Goal: Task Accomplishment & Management: Complete application form

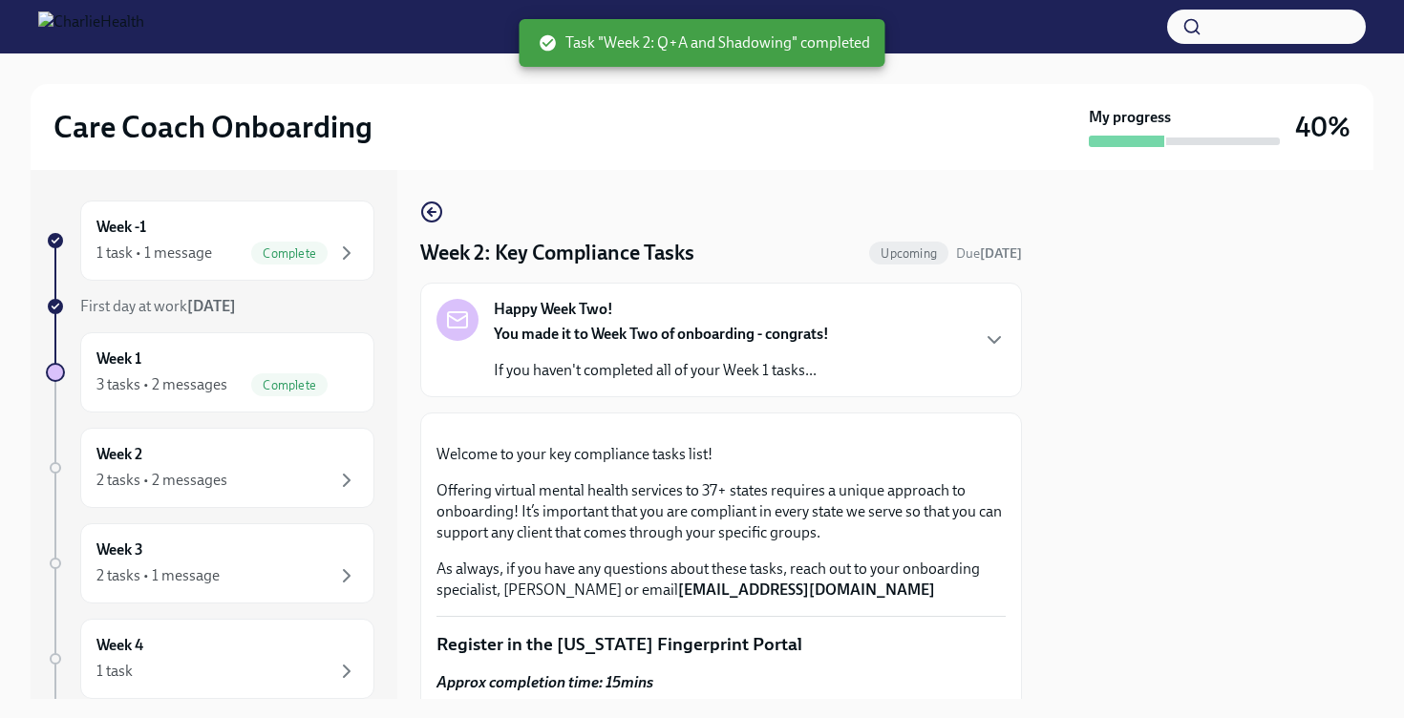
scroll to position [638, 0]
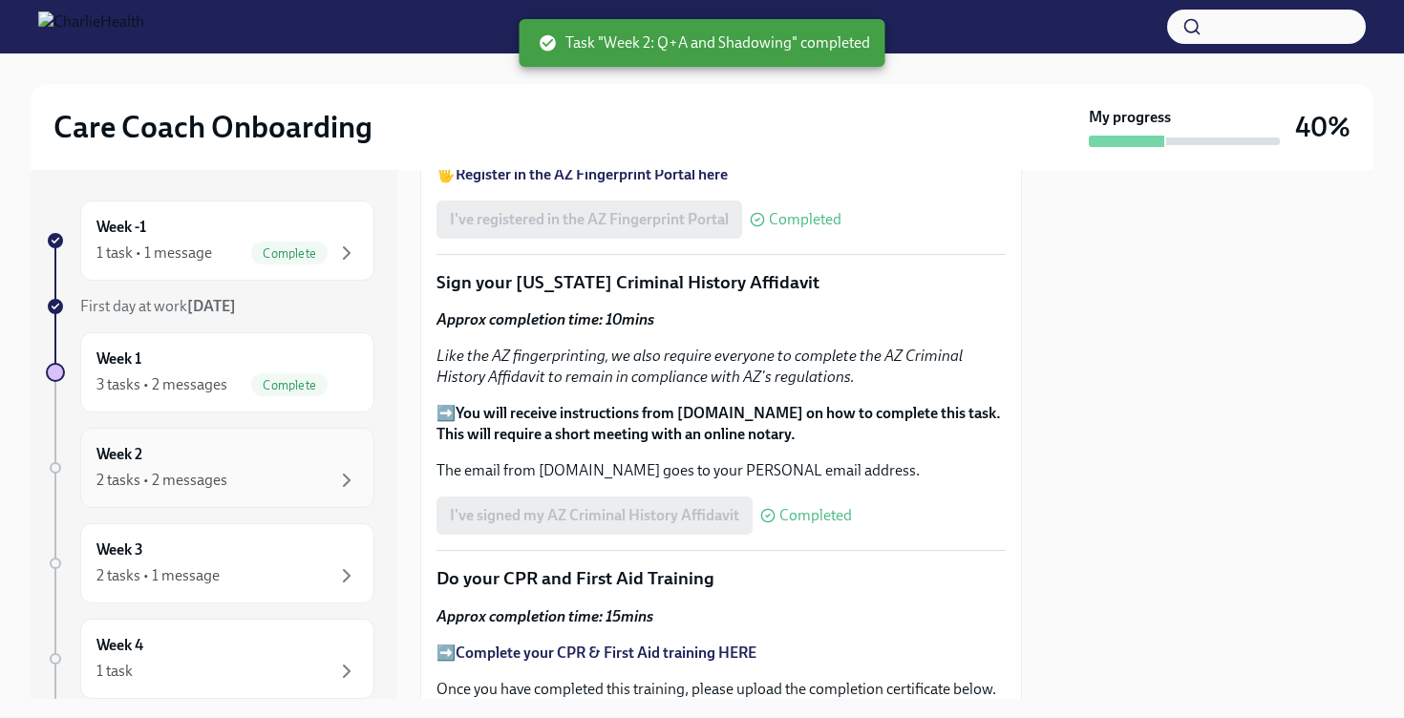
click at [167, 498] on div "Week 2 2 tasks • 2 messages" at bounding box center [227, 468] width 294 height 80
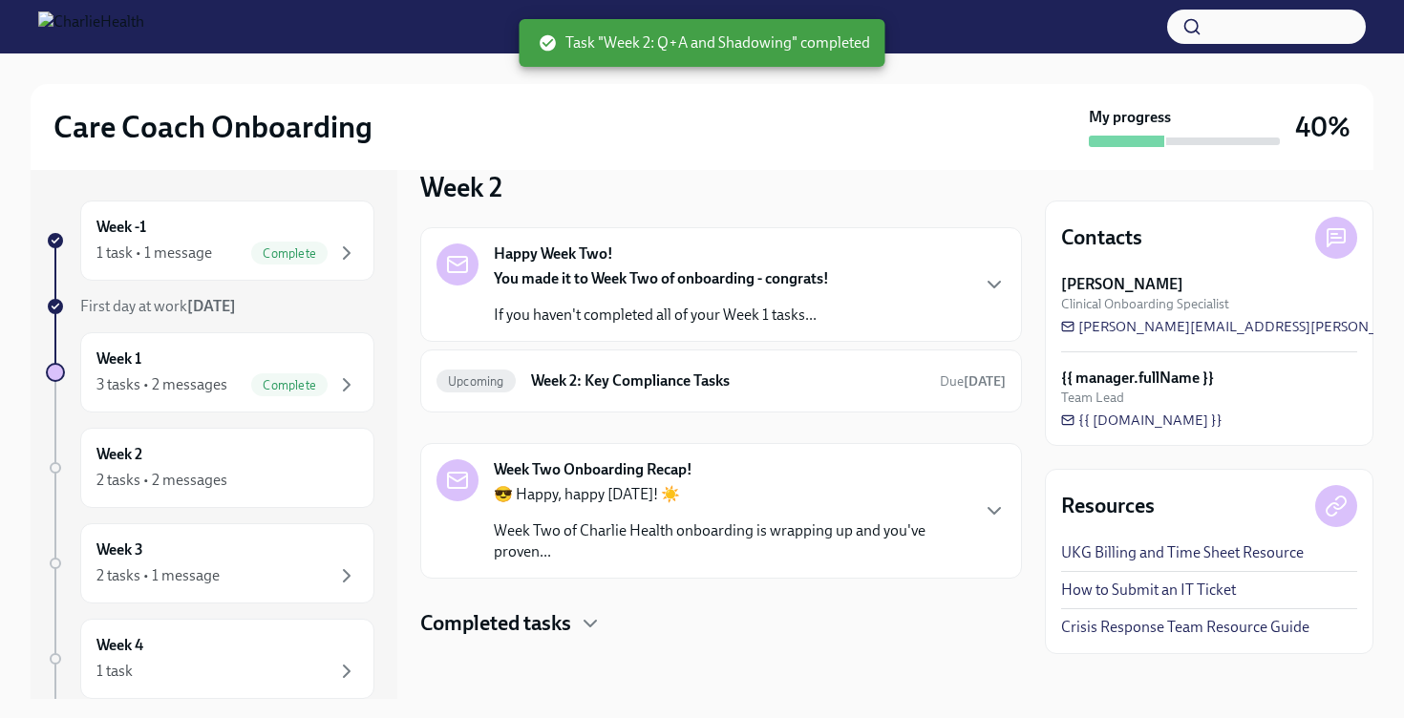
scroll to position [26, 0]
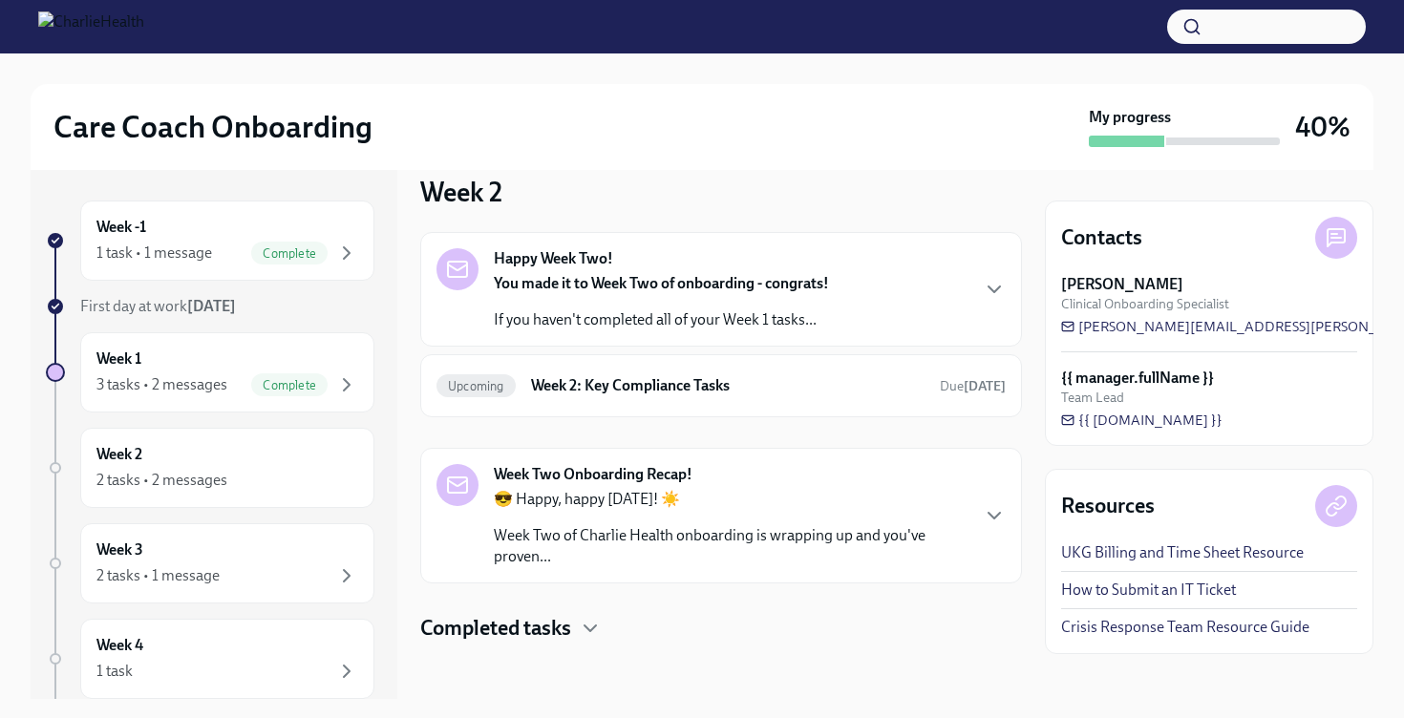
click at [699, 330] on p "If you haven't completed all of your Week 1 tasks..." at bounding box center [661, 319] width 335 height 21
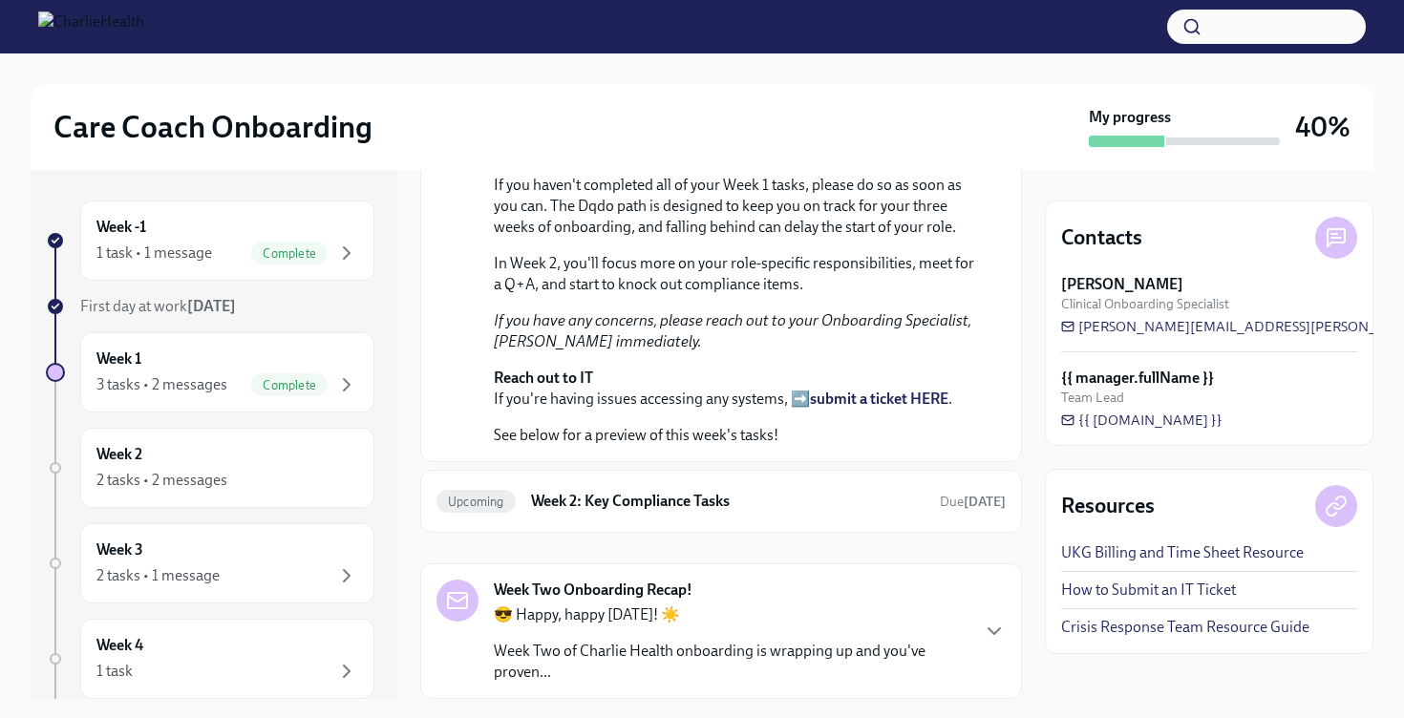
scroll to position [715, 0]
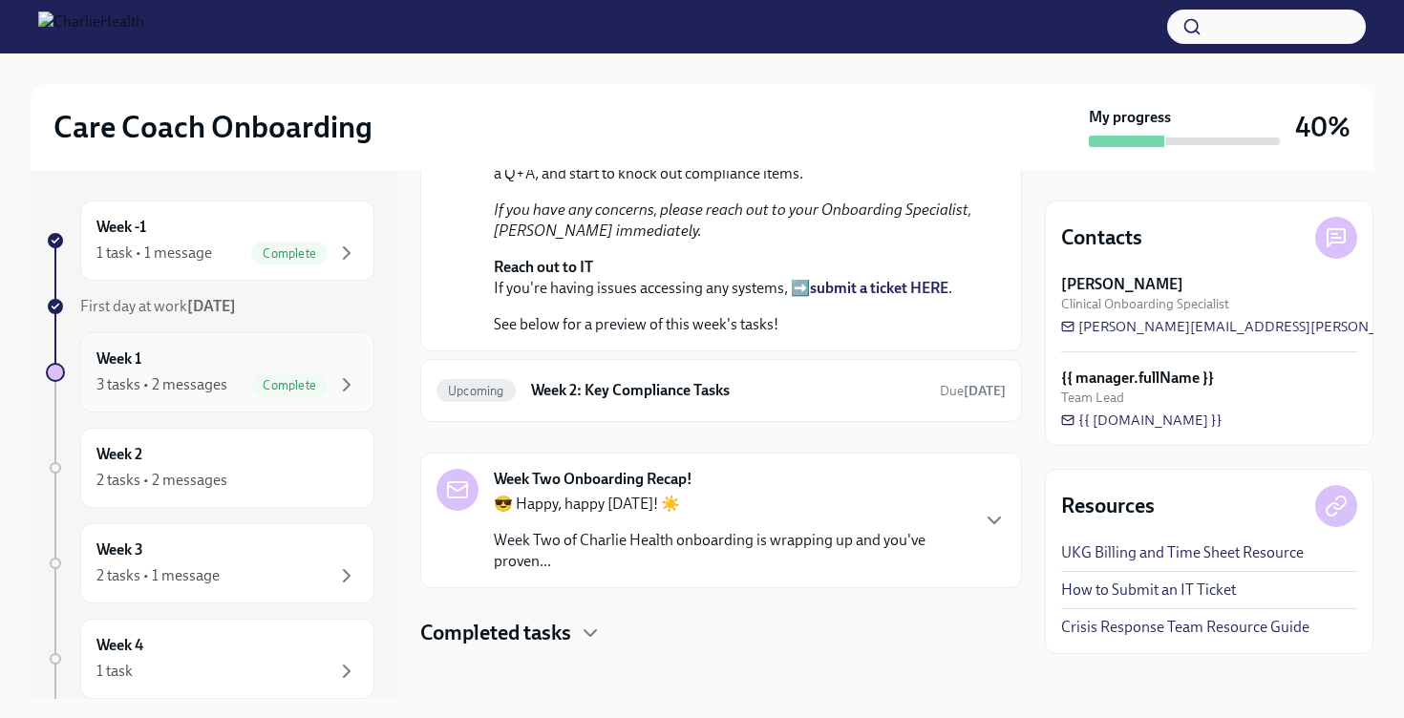
click at [268, 376] on div "Complete" at bounding box center [289, 384] width 76 height 23
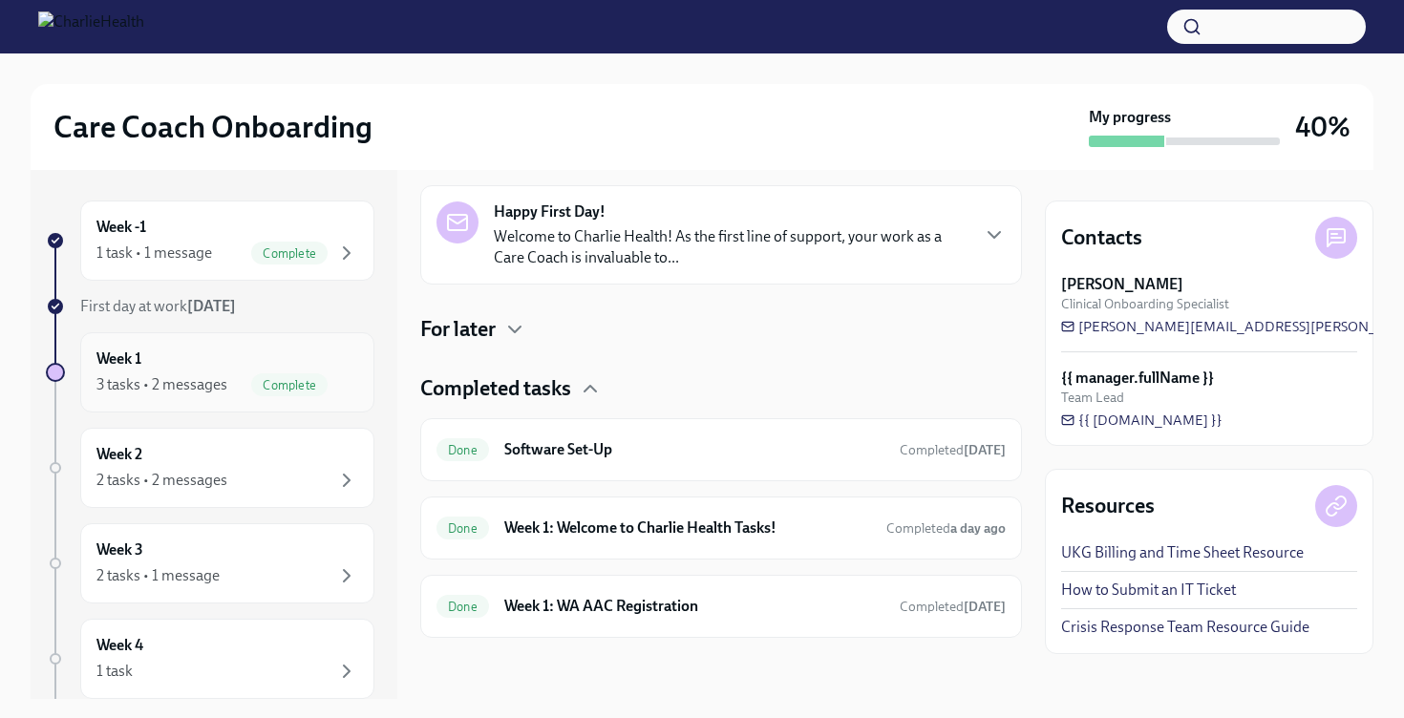
scroll to position [300, 0]
click at [213, 462] on div "Week 2 2 tasks • 2 messages" at bounding box center [227, 468] width 262 height 48
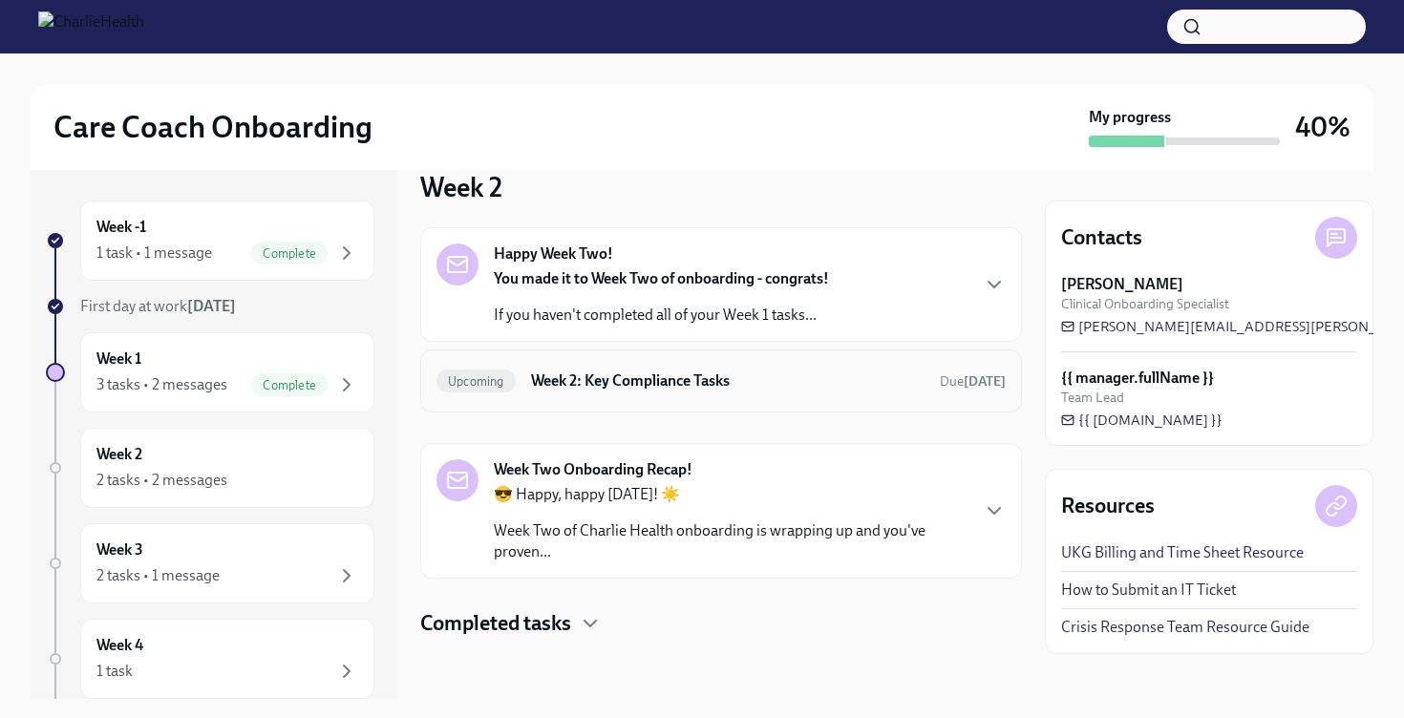
click at [696, 376] on h6 "Week 2: Key Compliance Tasks" at bounding box center [728, 381] width 394 height 21
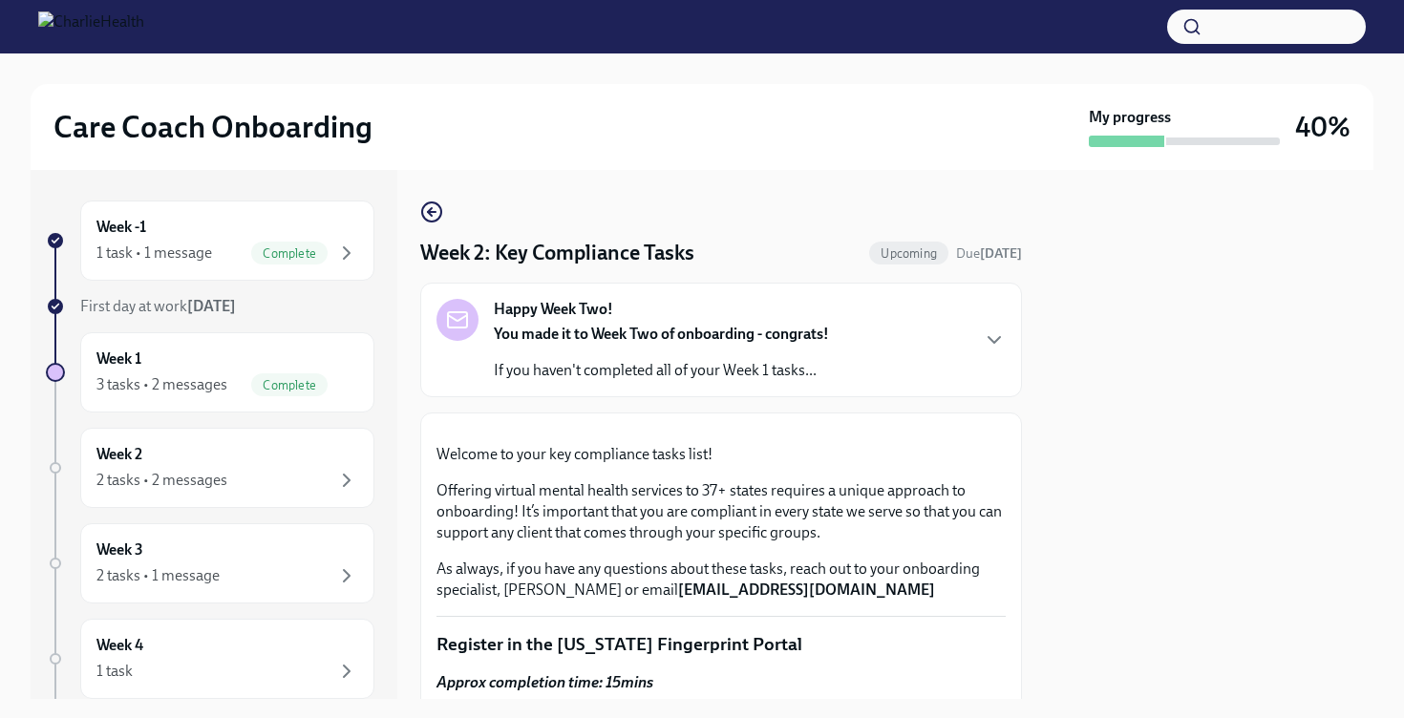
click at [434, 217] on icon "button" at bounding box center [431, 212] width 23 height 23
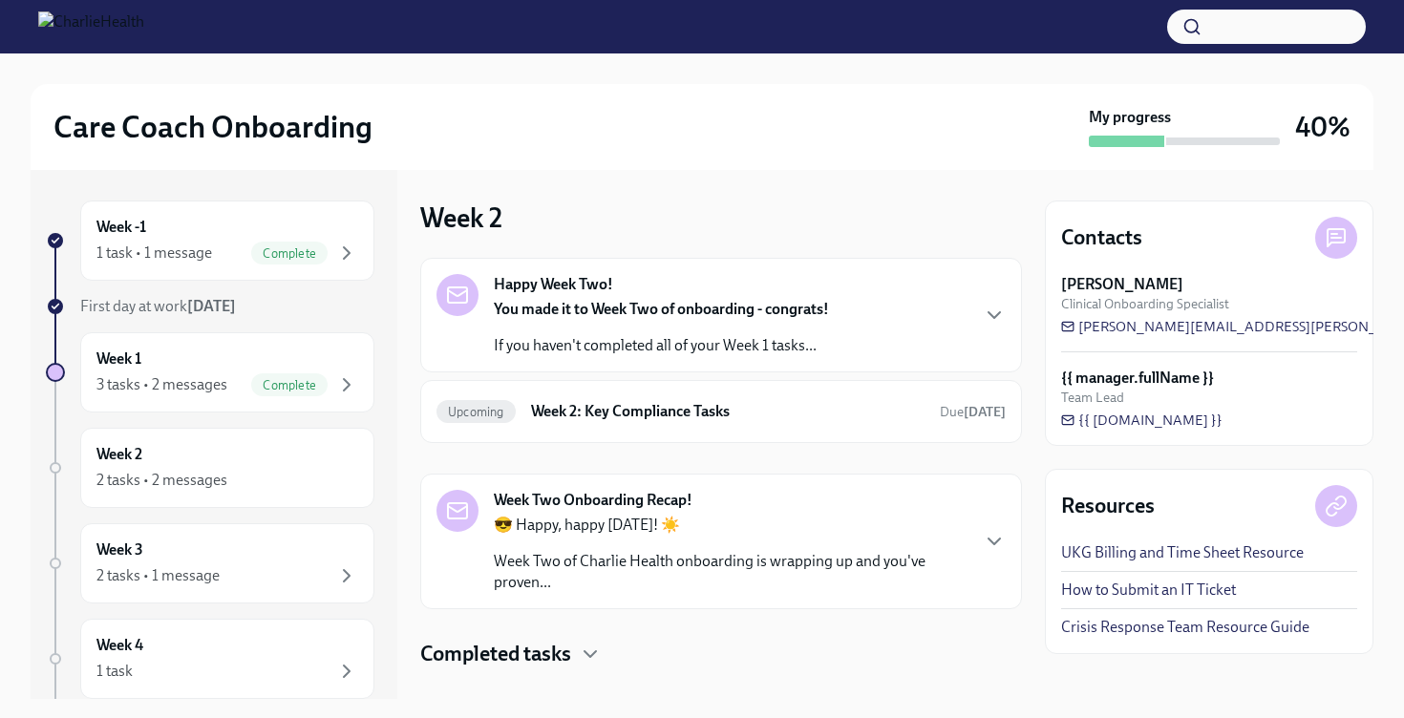
scroll to position [31, 0]
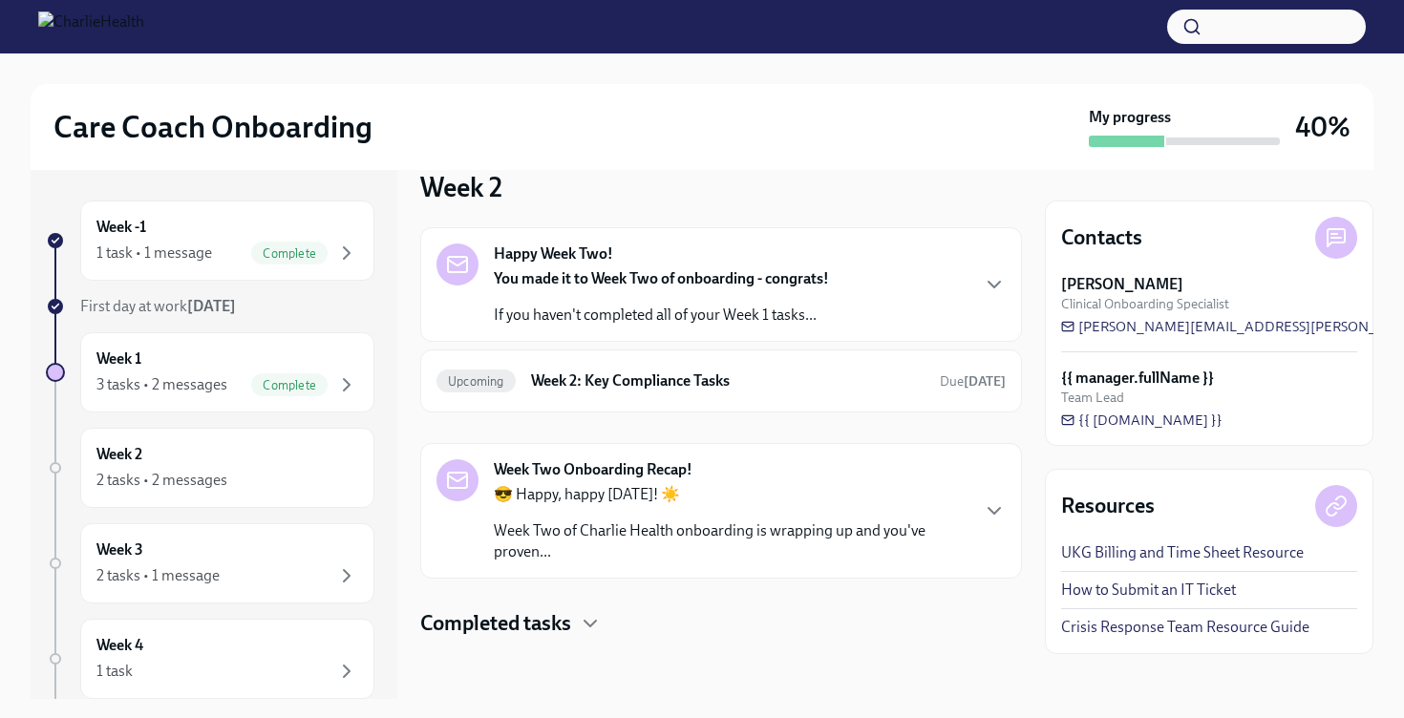
click at [566, 617] on h4 "Completed tasks" at bounding box center [495, 623] width 151 height 29
